Goal: Information Seeking & Learning: Learn about a topic

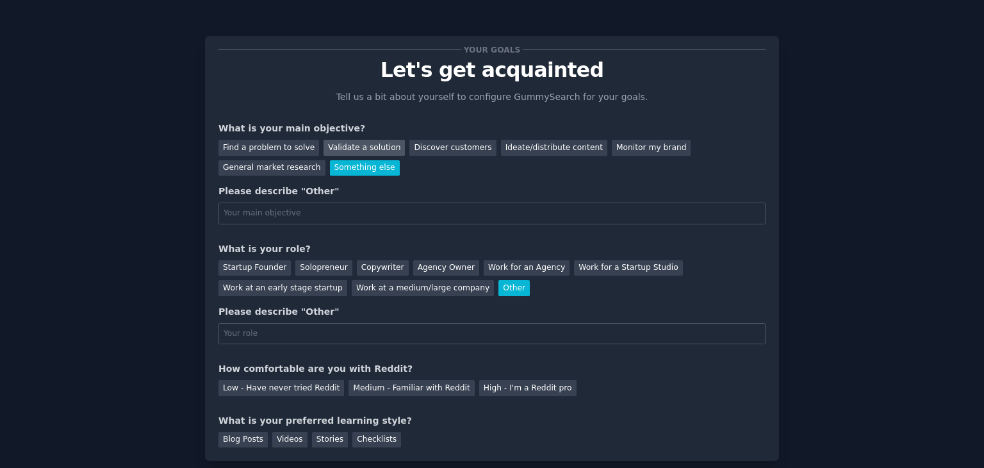
click at [332, 145] on div "Validate a solution" at bounding box center [363, 148] width 81 height 16
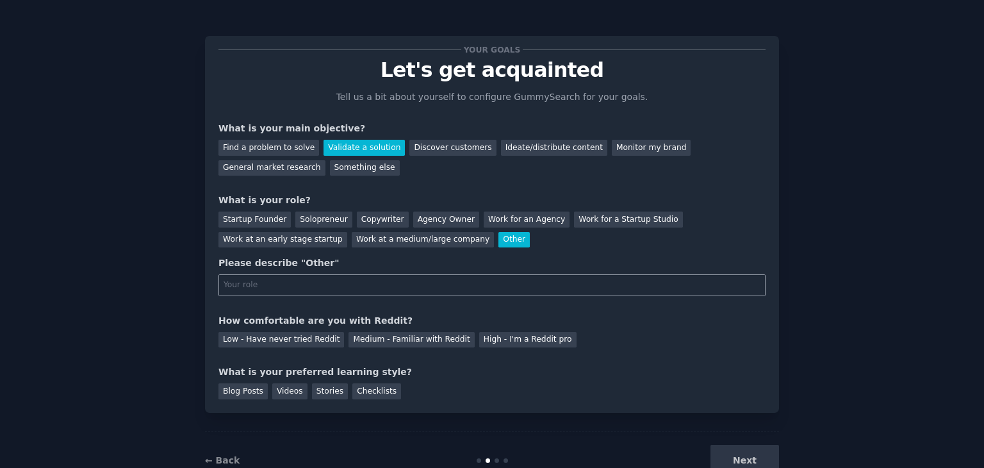
click at [279, 281] on input "text" at bounding box center [491, 285] width 547 height 22
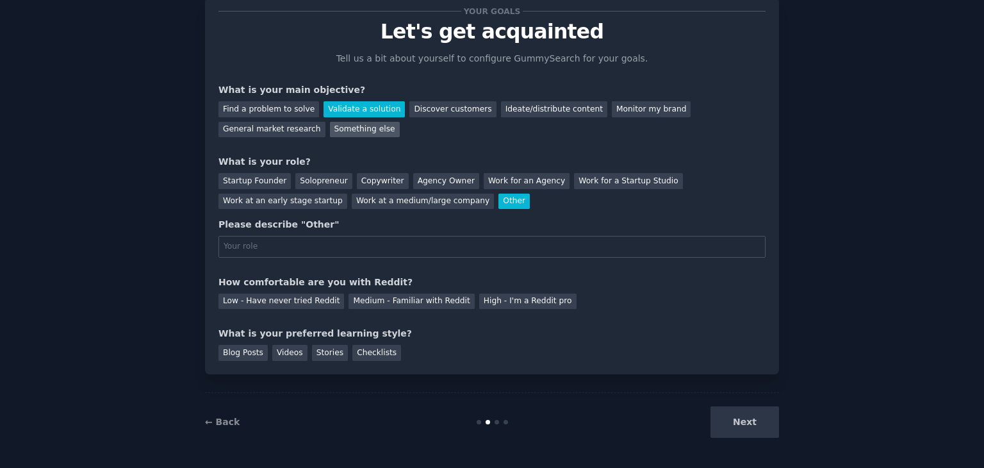
click at [330, 124] on div "Something else" at bounding box center [365, 130] width 70 height 16
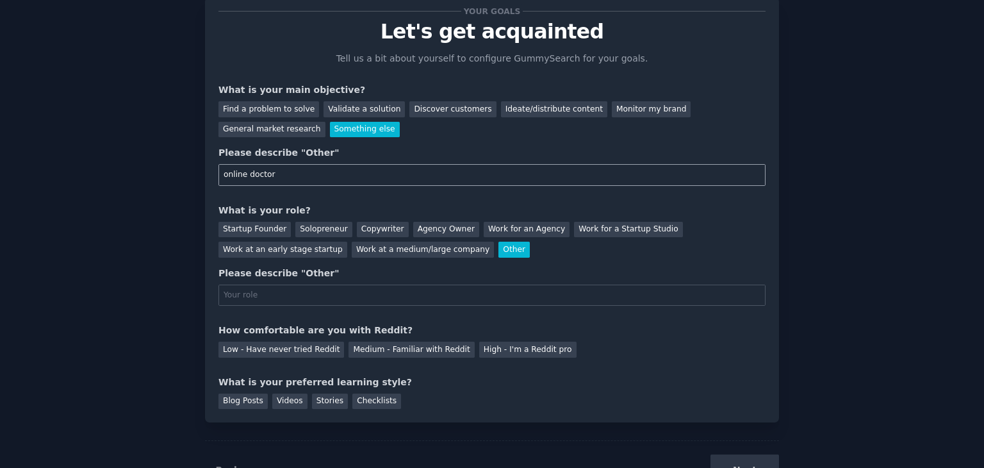
type input "online doctor"
click at [286, 293] on input "text" at bounding box center [491, 295] width 547 height 22
type input "work for your doctors online"
click at [348, 347] on div "Medium - Familiar with Reddit" at bounding box center [411, 349] width 126 height 16
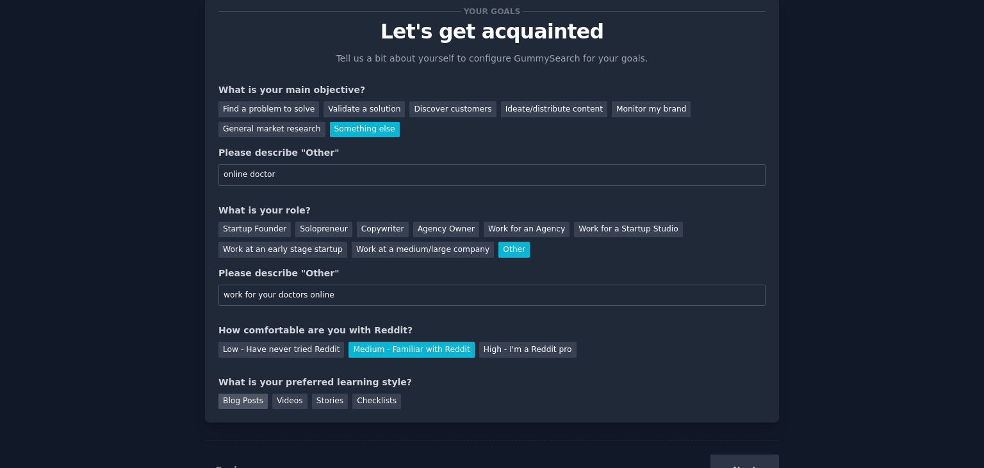
click at [241, 402] on div "Blog Posts" at bounding box center [242, 401] width 49 height 16
click at [738, 459] on button "Next" at bounding box center [744, 469] width 69 height 31
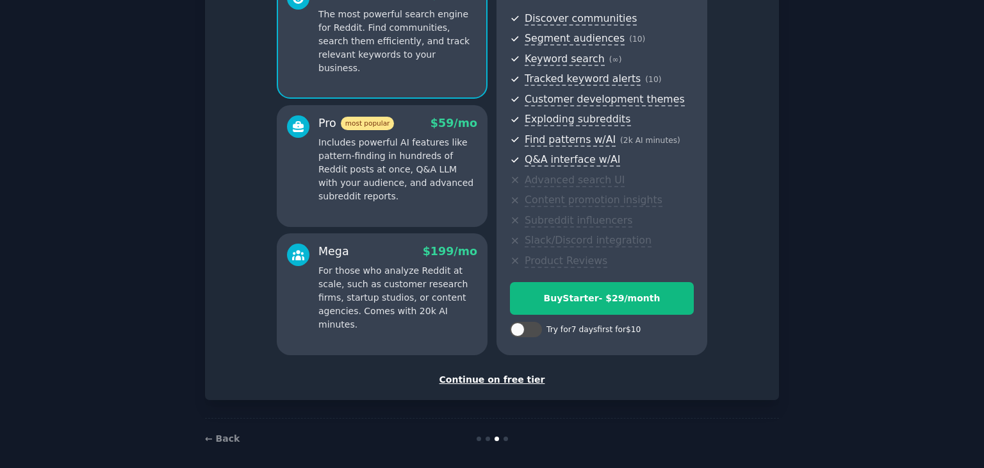
scroll to position [142, 0]
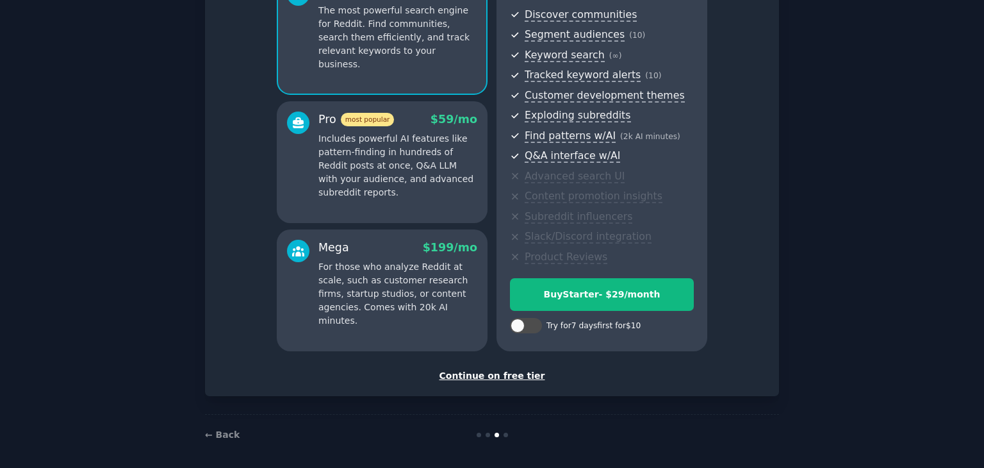
click at [510, 377] on div "Continue on free tier" at bounding box center [491, 375] width 547 height 13
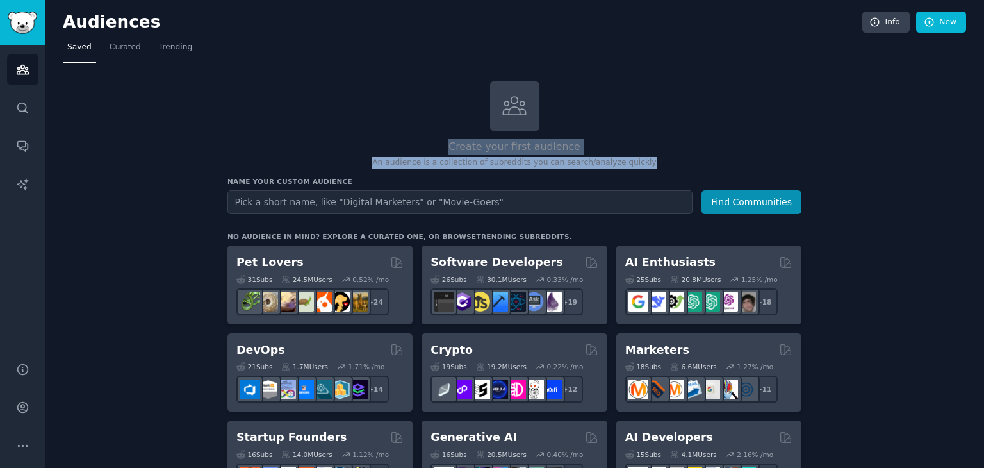
drag, startPoint x: 983, startPoint y: 94, endPoint x: 979, endPoint y: 154, distance: 61.0
click at [979, 154] on main "Audiences Info New Saved Curated Trending Create your first audience An audienc…" at bounding box center [514, 234] width 939 height 468
drag, startPoint x: 983, startPoint y: 116, endPoint x: 972, endPoint y: 149, distance: 35.0
click at [972, 149] on main "Audiences Info New Saved Curated Trending Create your first audience An audienc…" at bounding box center [514, 234] width 939 height 468
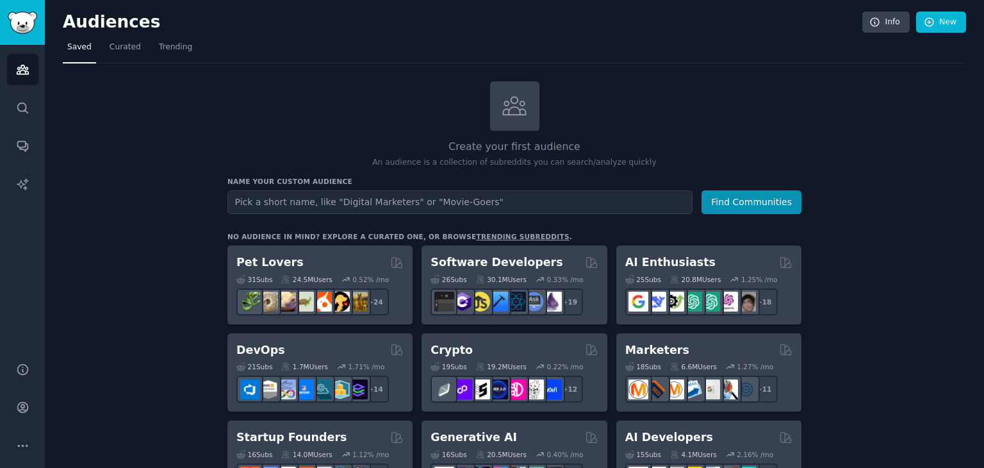
drag, startPoint x: 983, startPoint y: 49, endPoint x: 981, endPoint y: 73, distance: 23.8
click at [981, 73] on main "Audiences Info New Saved Curated Trending Create your first audience An audienc…" at bounding box center [514, 234] width 939 height 468
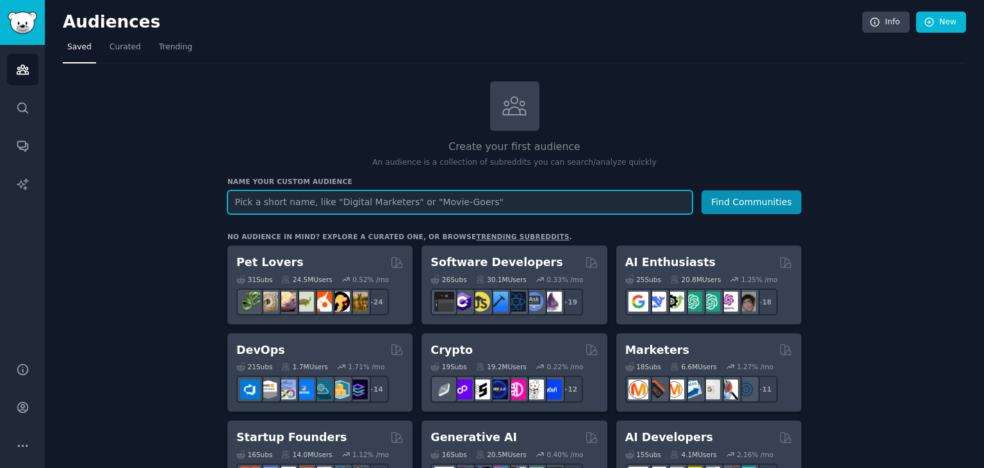
click at [509, 206] on input "text" at bounding box center [459, 202] width 465 height 24
type input "online doctors"
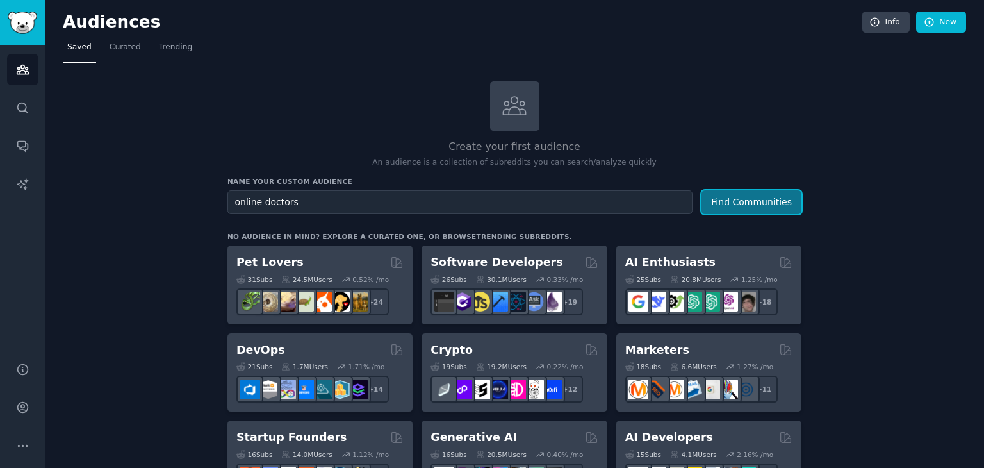
click at [788, 203] on button "Find Communities" at bounding box center [751, 202] width 100 height 24
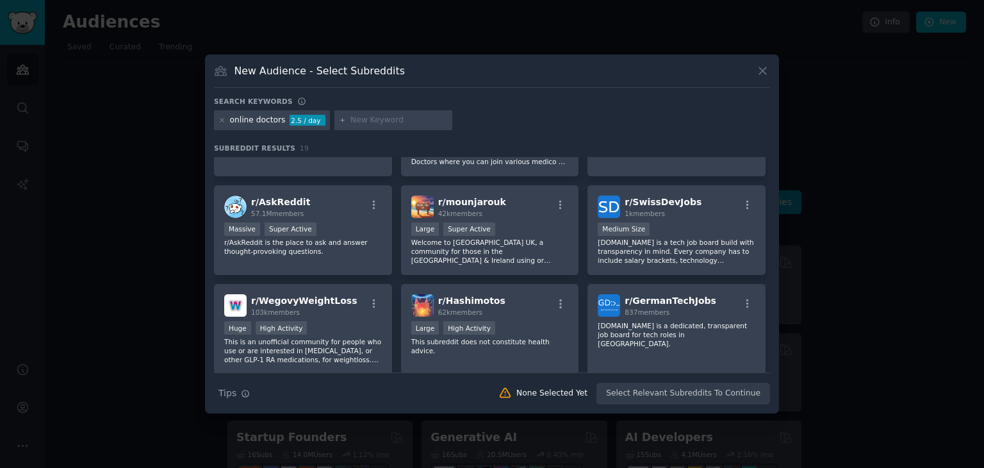
scroll to position [249, 0]
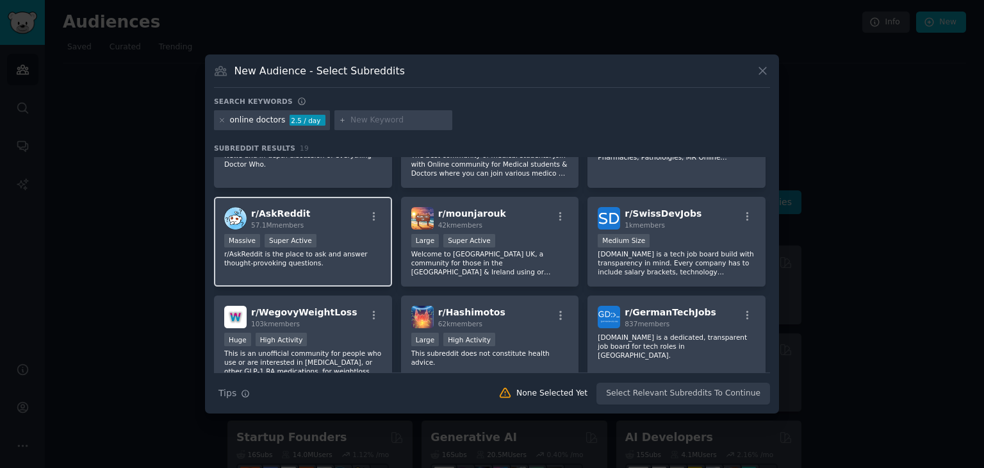
click at [315, 211] on div "r/ AskReddit 57.1M members" at bounding box center [303, 218] width 158 height 22
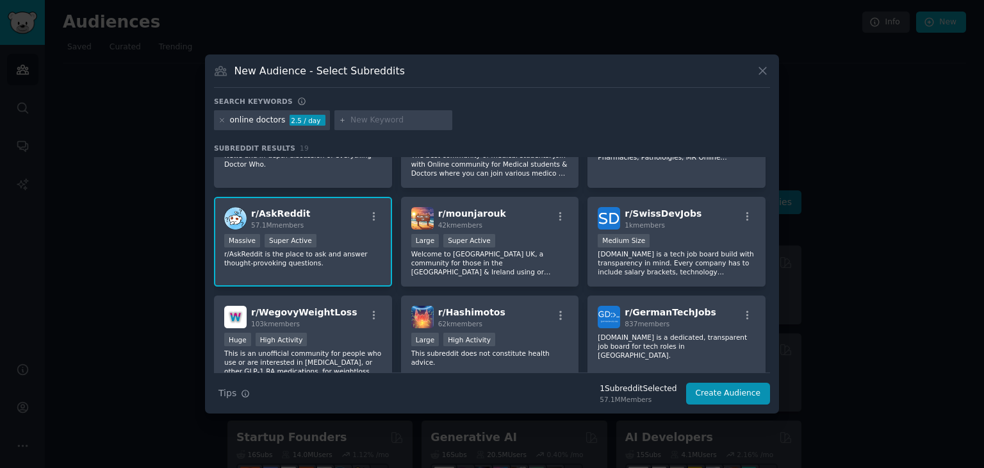
click at [270, 208] on span "r/ AskReddit" at bounding box center [280, 213] width 59 height 10
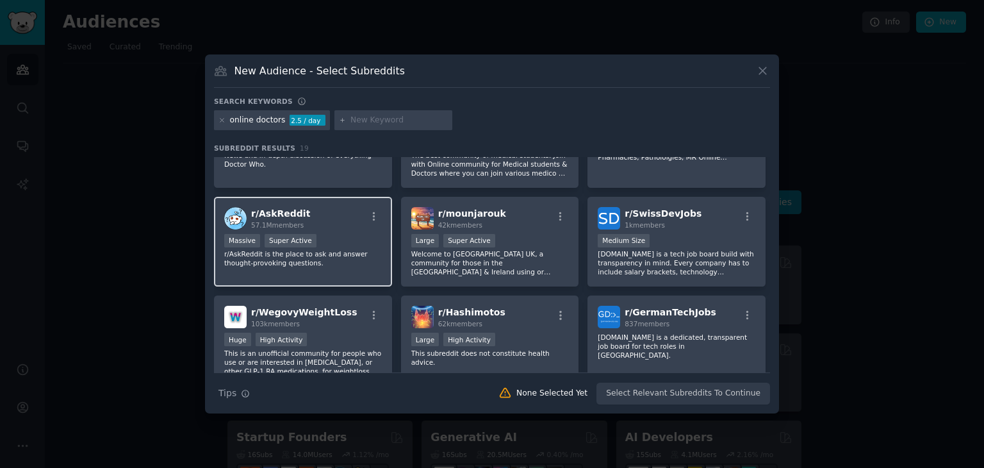
click at [270, 208] on span "r/ AskReddit" at bounding box center [280, 213] width 59 height 10
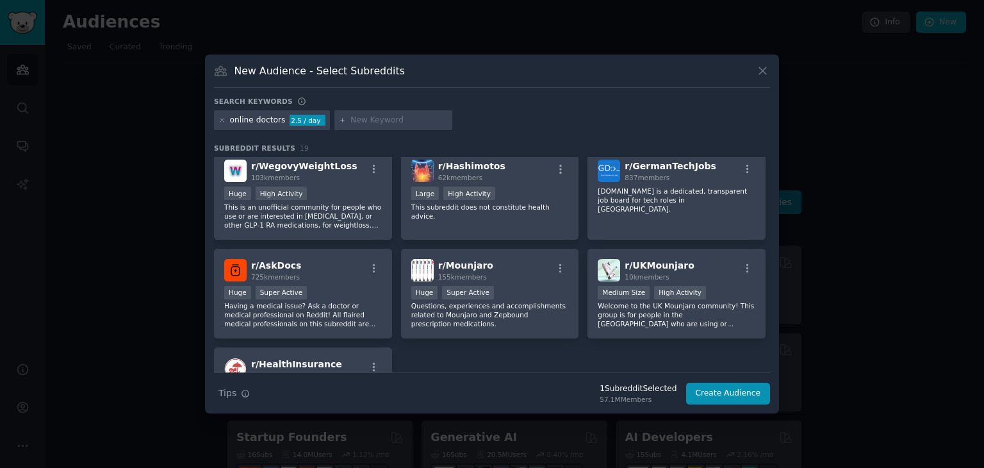
scroll to position [384, 0]
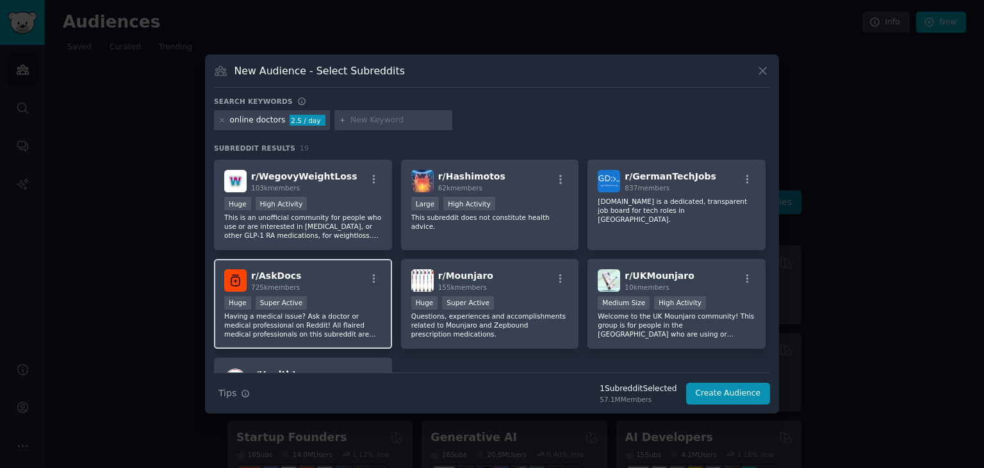
click at [333, 276] on div "r/ AskDocs 725k members" at bounding box center [303, 280] width 158 height 22
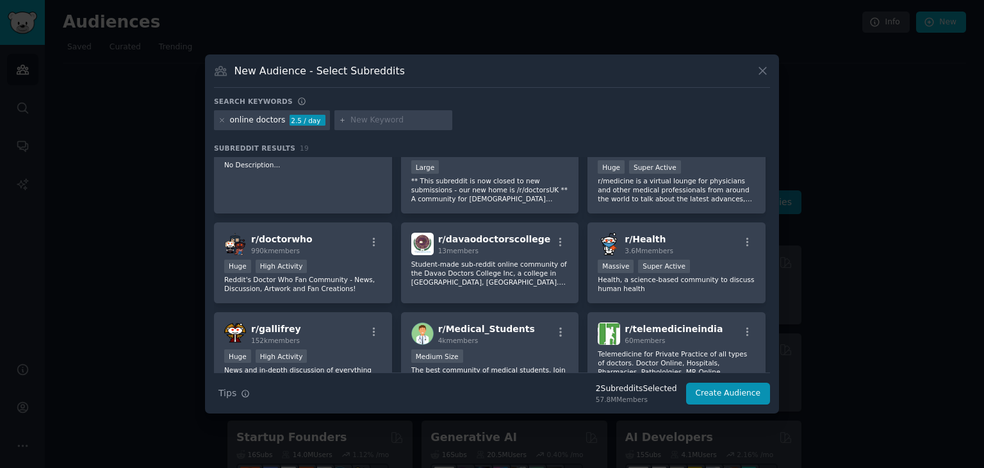
scroll to position [0, 0]
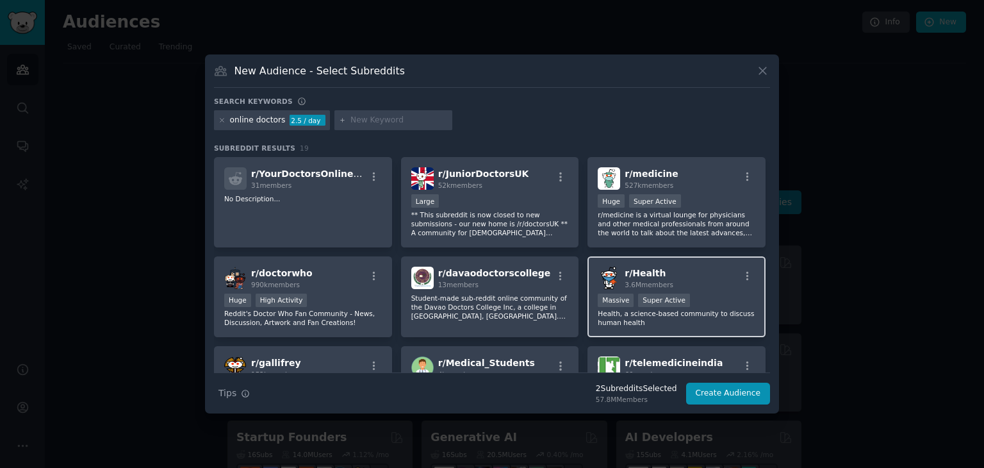
click at [664, 277] on h2 "r/ Health 3.6M members" at bounding box center [649, 277] width 49 height 22
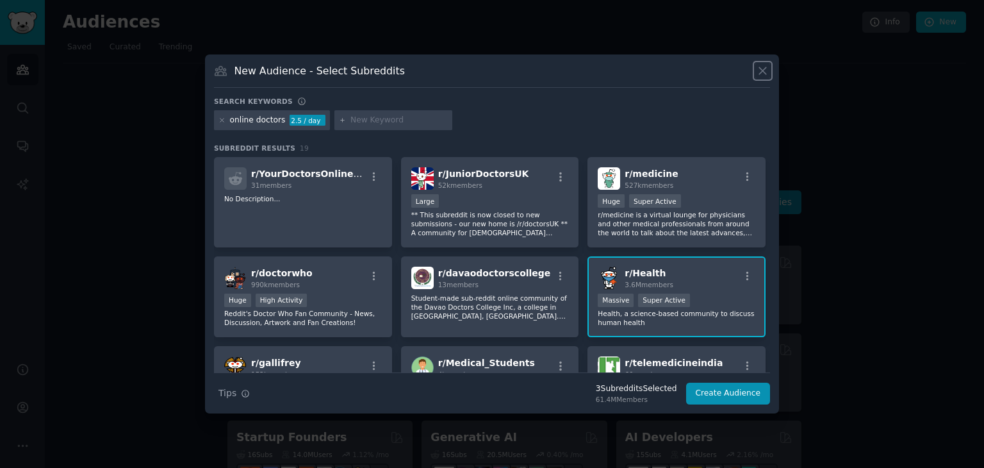
click at [764, 74] on icon at bounding box center [762, 70] width 13 height 13
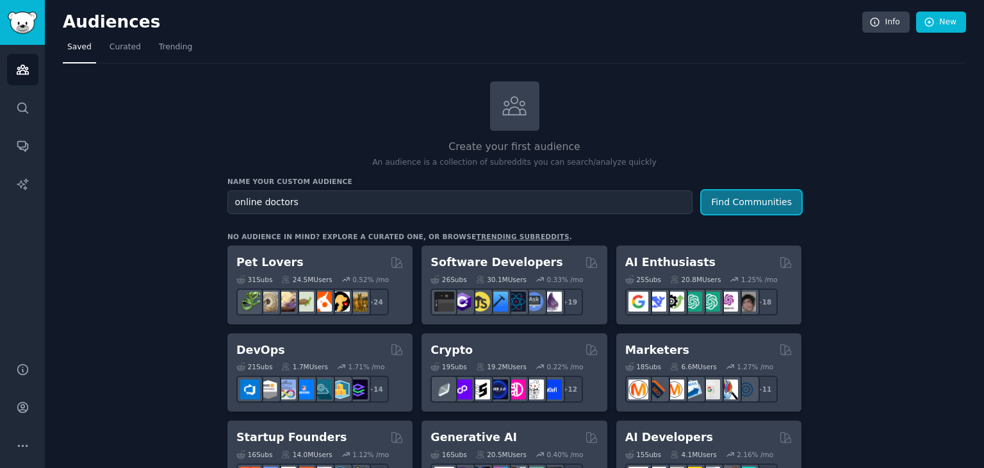
click at [751, 199] on button "Find Communities" at bounding box center [751, 202] width 100 height 24
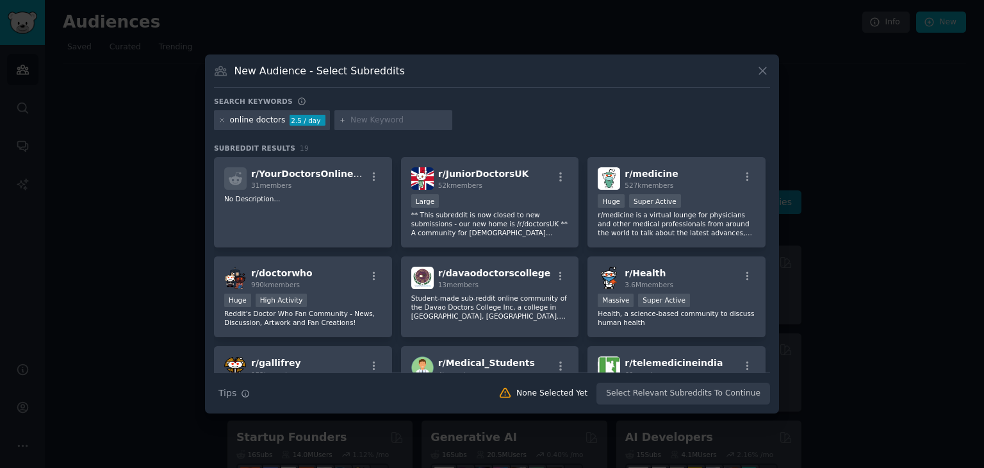
click at [764, 74] on icon at bounding box center [762, 70] width 13 height 13
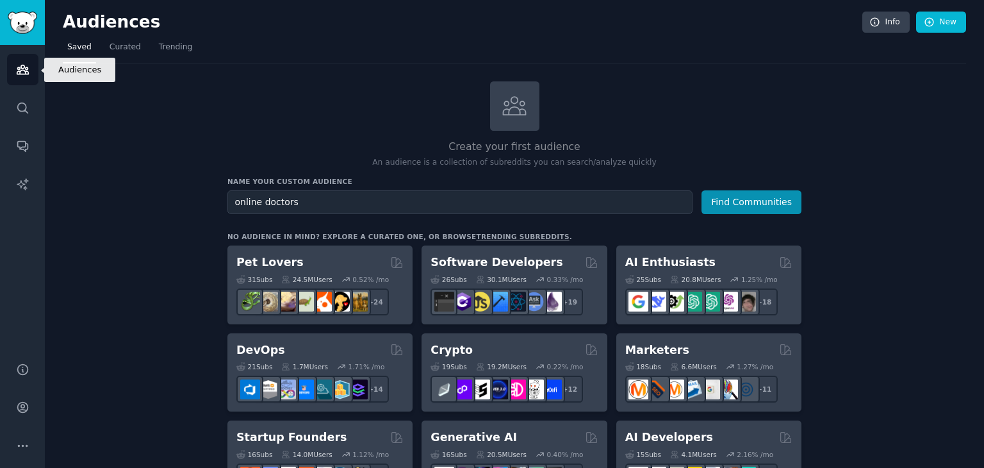
click at [20, 75] on icon "Sidebar" at bounding box center [22, 69] width 13 height 13
click at [35, 69] on link "Audiences" at bounding box center [22, 69] width 31 height 31
click at [13, 68] on link "Audiences" at bounding box center [22, 69] width 31 height 31
drag, startPoint x: 13, startPoint y: 68, endPoint x: 28, endPoint y: 17, distance: 53.3
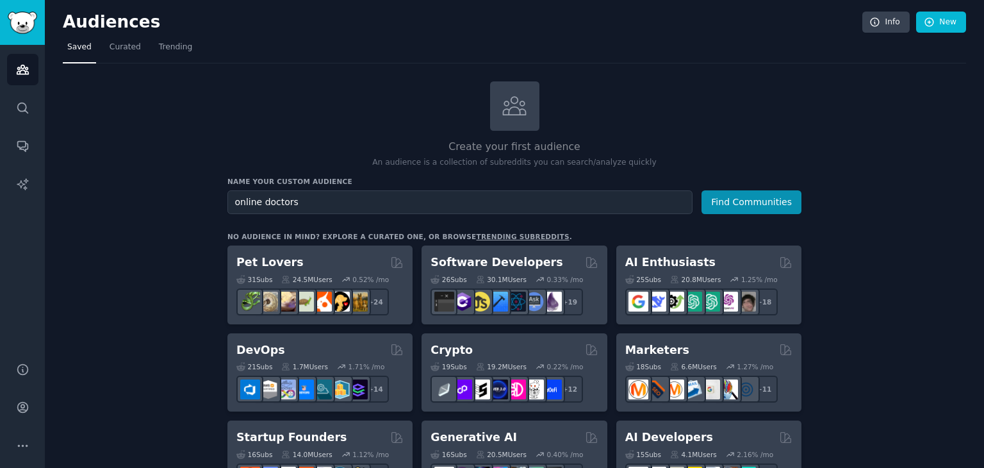
click at [28, 17] on nav "Audiences Audiences Search Conversations AI Reports Help Account More" at bounding box center [22, 234] width 45 height 468
click at [120, 47] on span "Curated" at bounding box center [125, 48] width 31 height 12
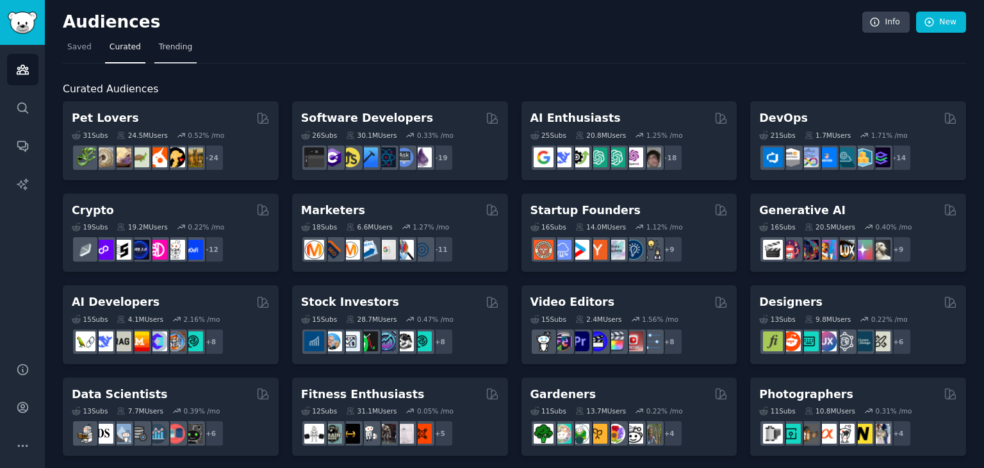
click at [170, 51] on span "Trending" at bounding box center [175, 48] width 33 height 12
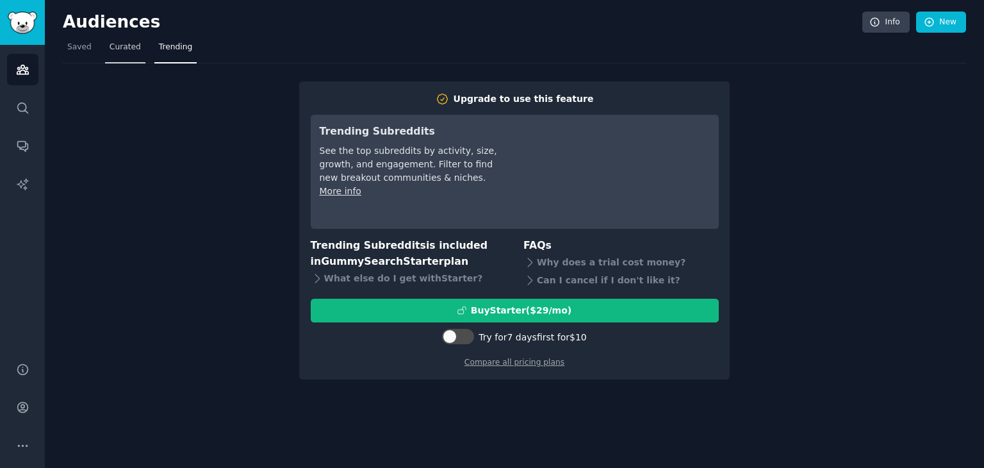
click at [110, 50] on span "Curated" at bounding box center [125, 48] width 31 height 12
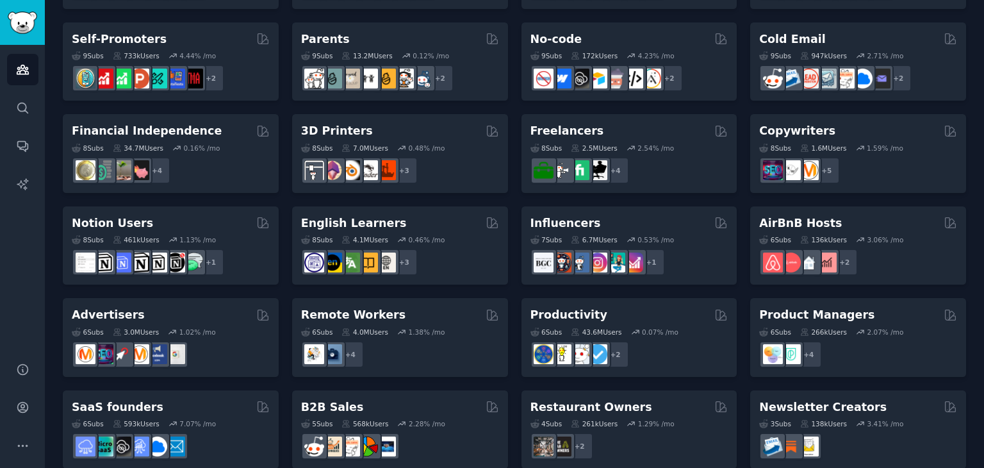
scroll to position [557, 0]
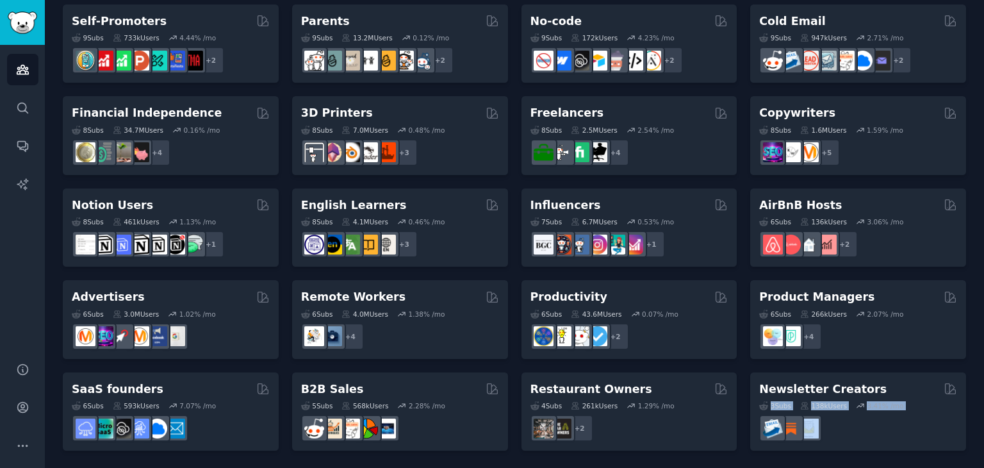
drag, startPoint x: 983, startPoint y: 390, endPoint x: 983, endPoint y: 417, distance: 26.9
click at [983, 417] on main "Audiences Info New Saved Curated Trending Curated Audiences Pet Lovers 31 Sub s…" at bounding box center [514, 234] width 939 height 468
click at [978, 303] on main "Audiences Info New Saved Curated Trending Curated Audiences Pet Lovers 31 Sub s…" at bounding box center [514, 234] width 939 height 468
click at [983, 195] on main "Audiences Info New Saved Curated Trending Curated Audiences Pet Lovers 31 Sub s…" at bounding box center [514, 234] width 939 height 468
drag, startPoint x: 983, startPoint y: 267, endPoint x: 983, endPoint y: 219, distance: 48.0
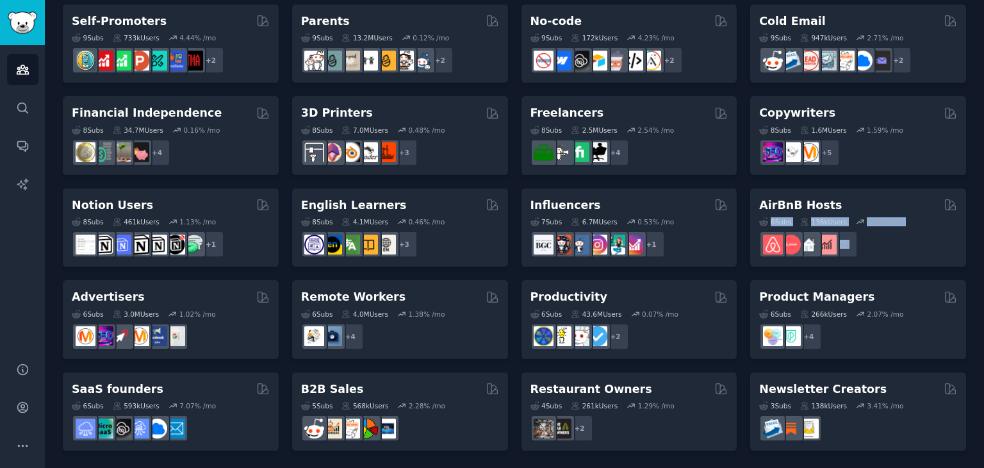
click at [983, 219] on main "Audiences Info New Saved Curated Trending Curated Audiences Pet Lovers 31 Sub s…" at bounding box center [514, 234] width 939 height 468
click at [983, 275] on main "Audiences Info New Saved Curated Trending Curated Audiences Pet Lovers 31 Sub s…" at bounding box center [514, 234] width 939 height 468
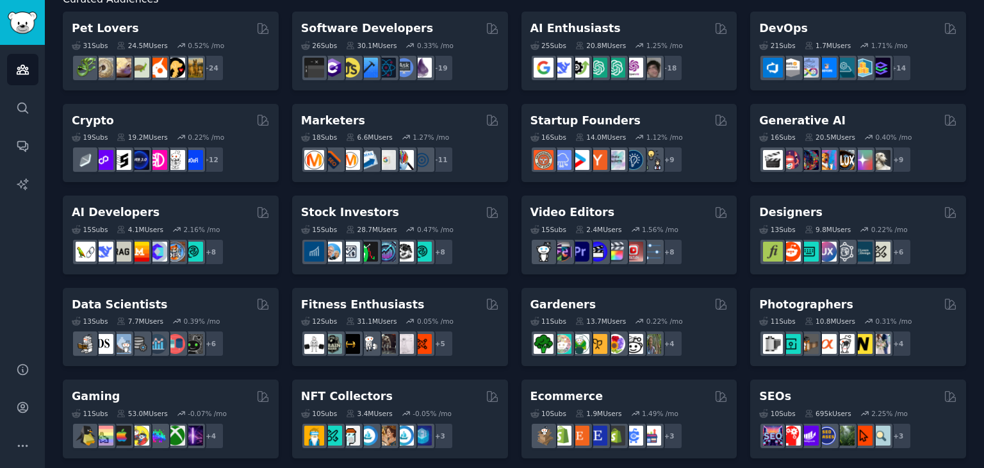
scroll to position [0, 0]
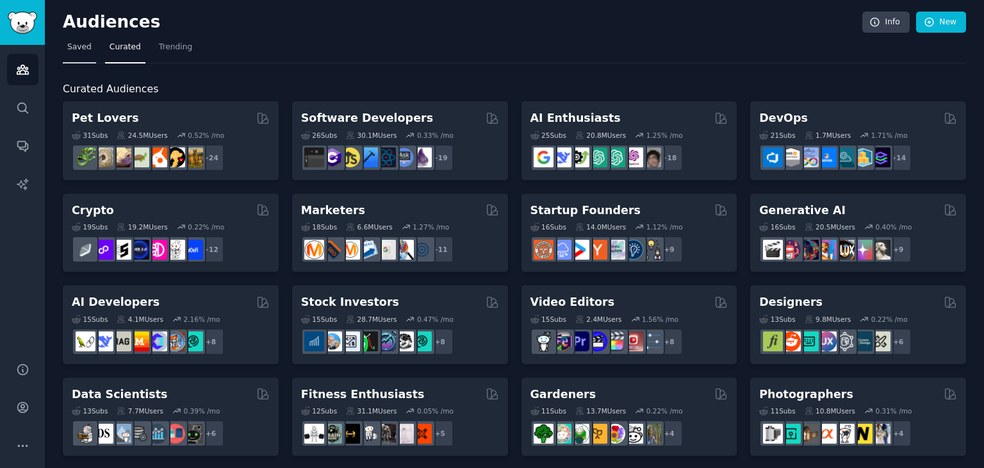
click at [70, 50] on span "Saved" at bounding box center [79, 48] width 24 height 12
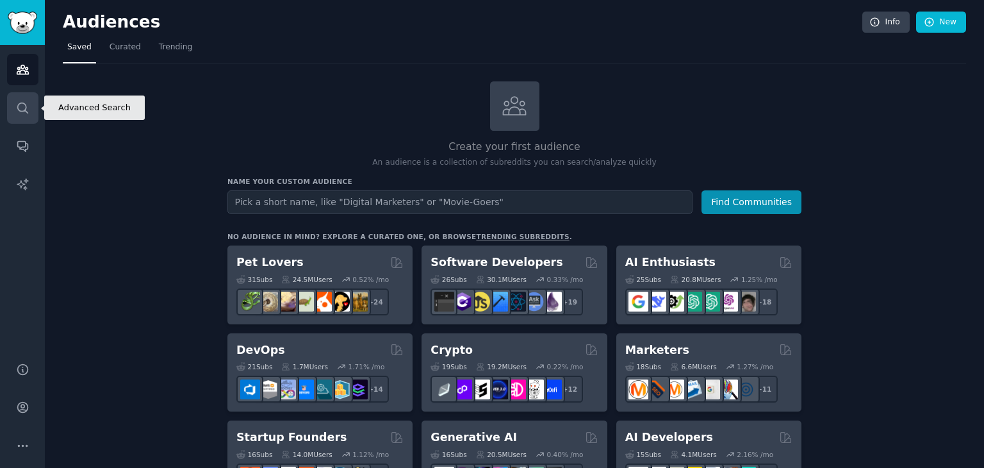
click at [26, 107] on icon "Sidebar" at bounding box center [22, 107] width 10 height 10
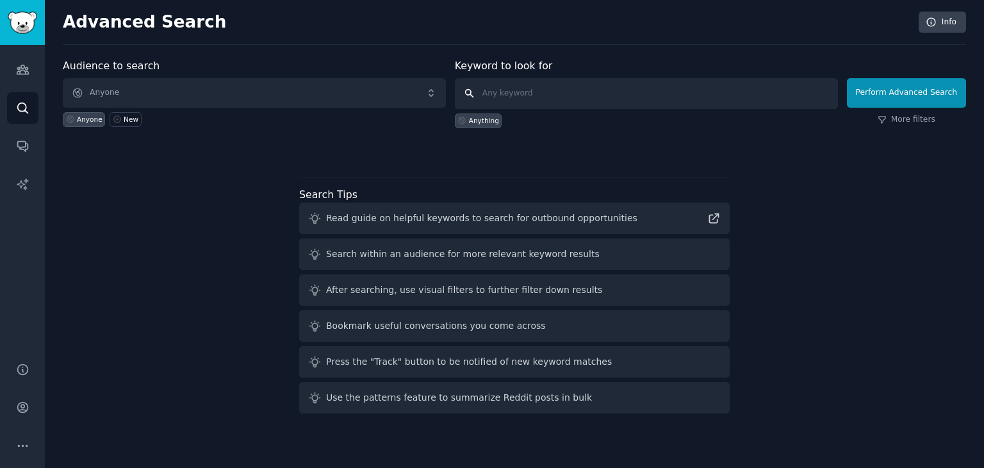
click at [544, 97] on input "text" at bounding box center [646, 93] width 383 height 31
type input "[GEOGRAPHIC_DATA]"
click button "Perform Advanced Search" at bounding box center [906, 92] width 119 height 29
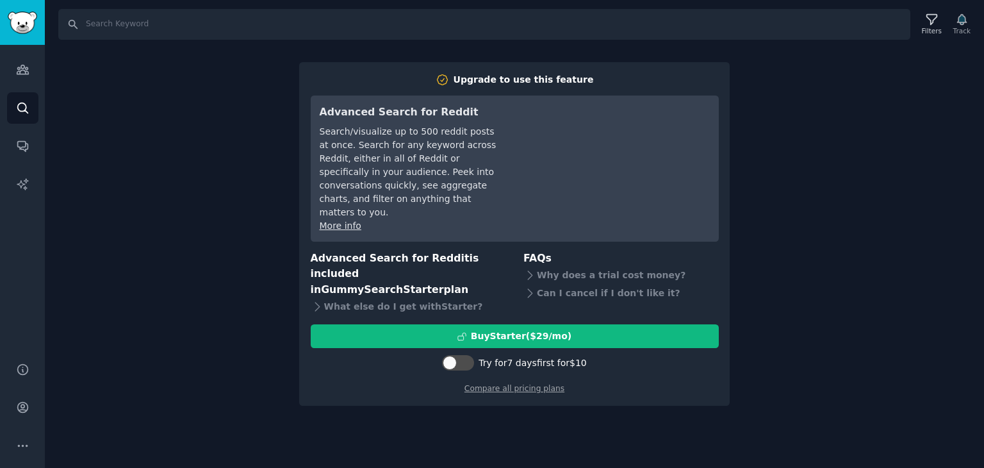
click at [888, 90] on div "Search Filters Track Upgrade to use this feature Advanced Search for Reddit Sea…" at bounding box center [514, 234] width 939 height 468
click at [424, 413] on div "Search Filters Track Upgrade to use this feature Advanced Search for Reddit Sea…" at bounding box center [514, 234] width 939 height 468
click at [245, 111] on div "Search Filters Track Upgrade to use this feature Advanced Search for Reddit Sea…" at bounding box center [514, 234] width 939 height 468
click at [131, 35] on input "Search" at bounding box center [484, 24] width 852 height 31
click at [22, 72] on icon "Sidebar" at bounding box center [22, 69] width 13 height 13
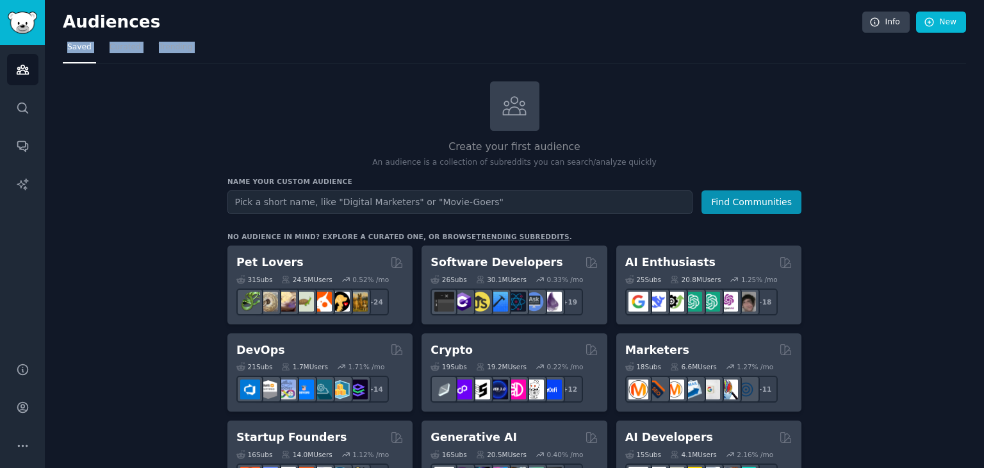
drag, startPoint x: 983, startPoint y: 35, endPoint x: 983, endPoint y: 117, distance: 81.4
click at [983, 117] on main "Audiences Info New Saved Curated Trending Create your first audience An audienc…" at bounding box center [514, 234] width 939 height 468
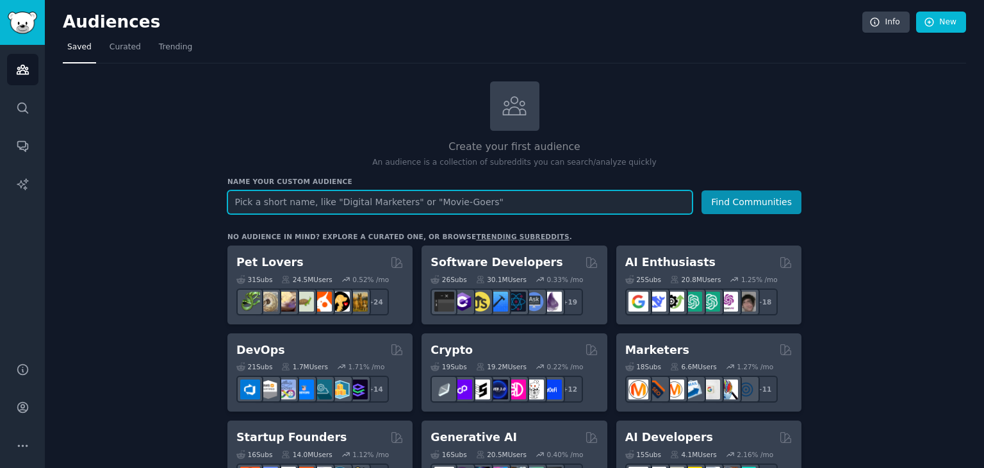
click at [479, 200] on input "text" at bounding box center [459, 202] width 465 height 24
type input "doctors online"
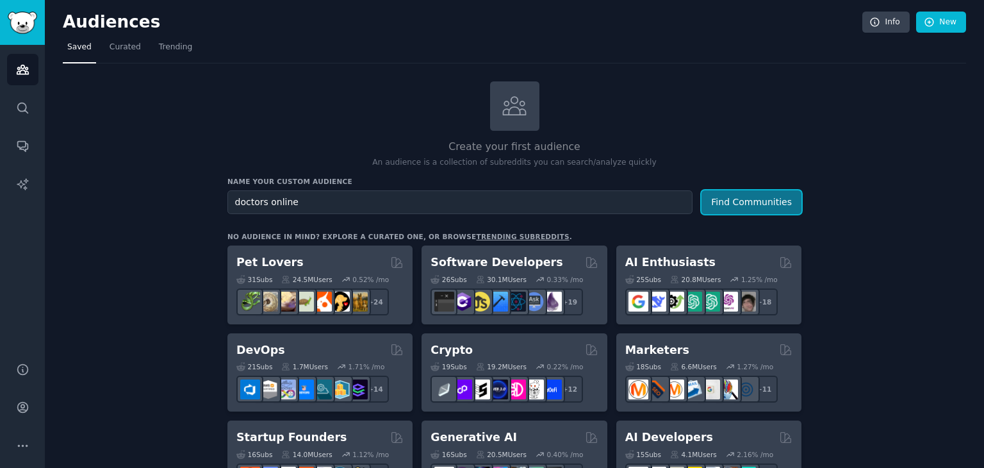
click at [743, 202] on button "Find Communities" at bounding box center [751, 202] width 100 height 24
